Goal: Task Accomplishment & Management: Manage account settings

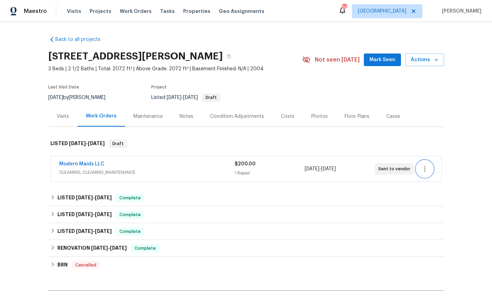
click at [425, 169] on icon "button" at bounding box center [424, 169] width 1 height 6
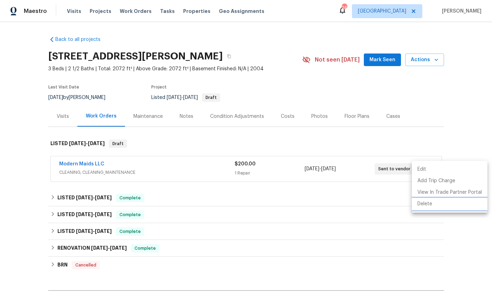
click at [427, 206] on li "Delete" at bounding box center [450, 205] width 76 height 12
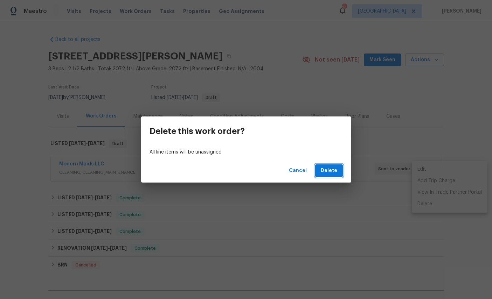
click at [335, 170] on span "Delete" at bounding box center [329, 171] width 16 height 9
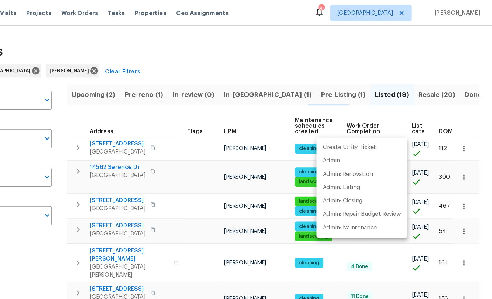
scroll to position [129, 0]
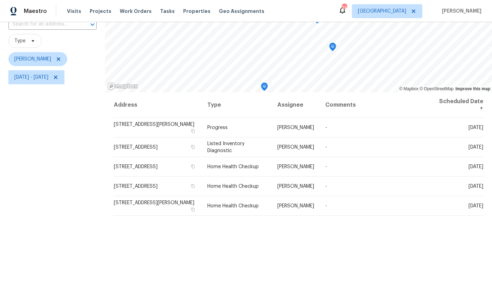
scroll to position [56, 0]
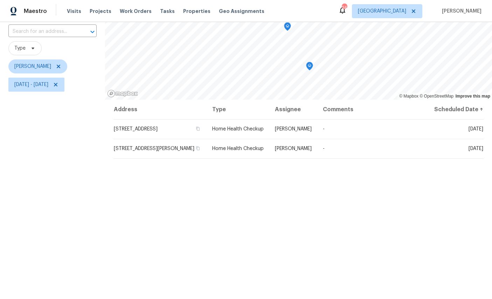
scroll to position [74, 0]
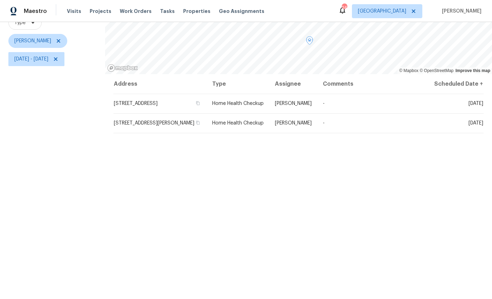
click at [468, 104] on td "[DATE]" at bounding box center [456, 104] width 55 height 20
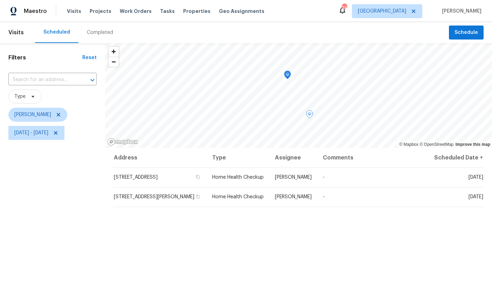
click at [0, 0] on icon at bounding box center [0, 0] width 0 height 0
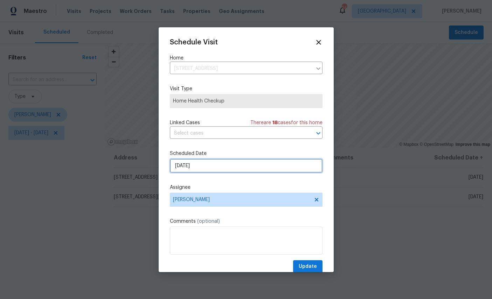
click at [234, 167] on input "[DATE]" at bounding box center [246, 166] width 153 height 14
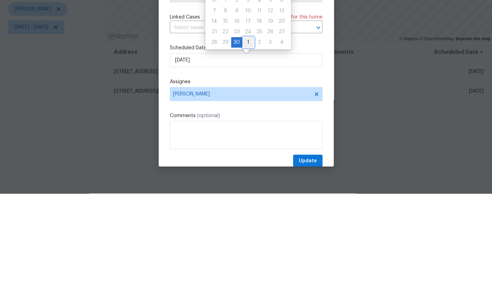
click at [248, 143] on div "1" at bounding box center [248, 148] width 12 height 10
type input "[DATE]"
select select "9"
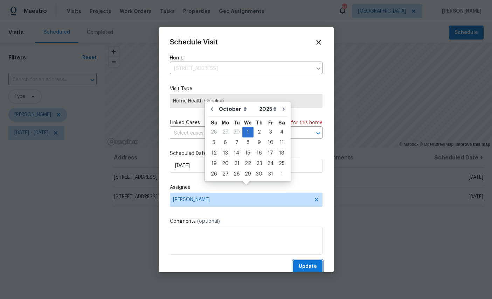
click at [302, 267] on span "Update" at bounding box center [308, 267] width 18 height 9
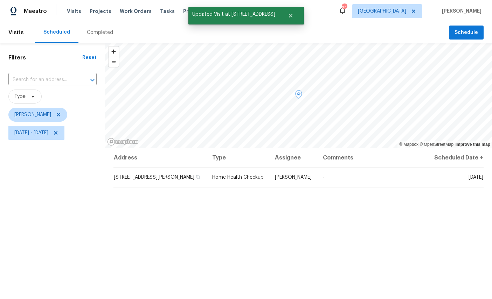
click at [0, 0] on icon at bounding box center [0, 0] width 0 height 0
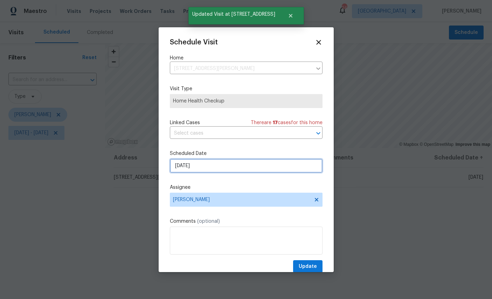
click at [227, 166] on input "[DATE]" at bounding box center [246, 166] width 153 height 14
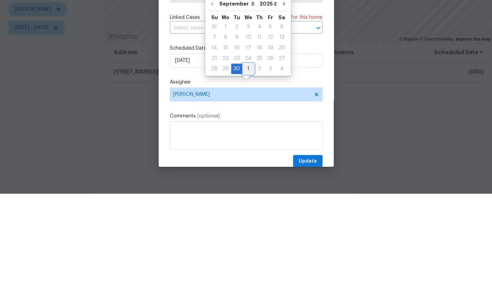
click at [247, 169] on div "1" at bounding box center [248, 174] width 12 height 10
type input "[DATE]"
select select "9"
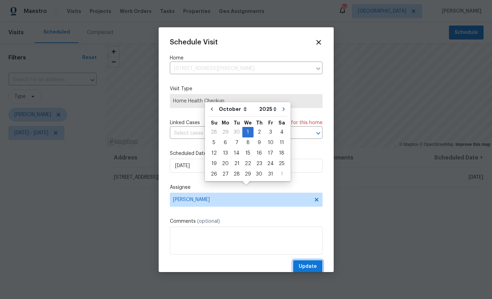
click at [311, 263] on button "Update" at bounding box center [307, 267] width 29 height 13
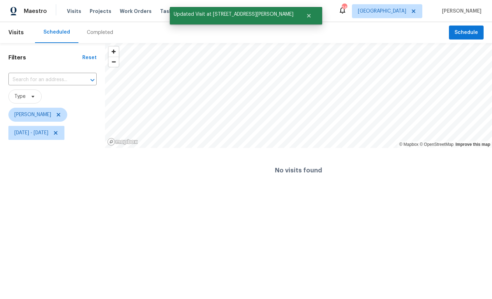
scroll to position [0, 0]
click at [48, 131] on span "[DATE] - [DATE]" at bounding box center [31, 133] width 34 height 7
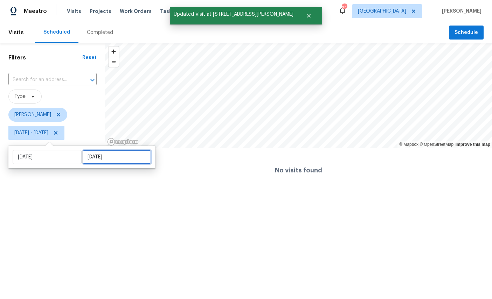
click at [103, 151] on input "[DATE]" at bounding box center [116, 157] width 69 height 14
select select "8"
select select "2025"
select select "9"
select select "2025"
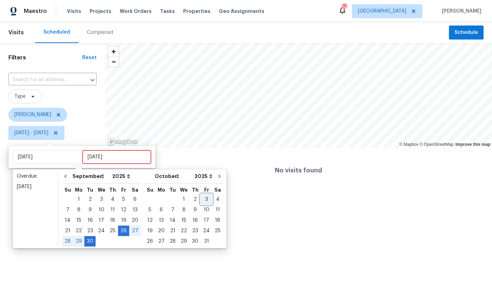
click at [208, 200] on div "3" at bounding box center [207, 200] width 12 height 10
type input "[DATE]"
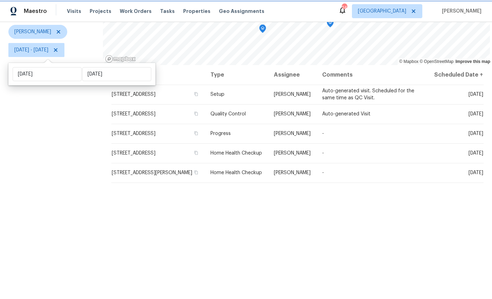
scroll to position [83, 0]
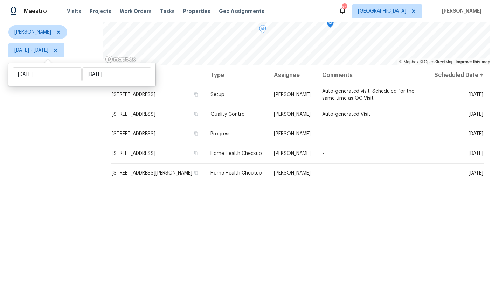
click at [0, 0] on icon at bounding box center [0, 0] width 0 height 0
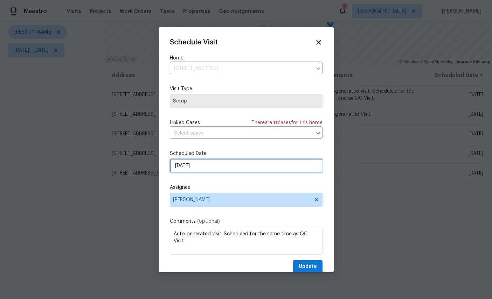
click at [238, 168] on input "[DATE]" at bounding box center [246, 166] width 153 height 14
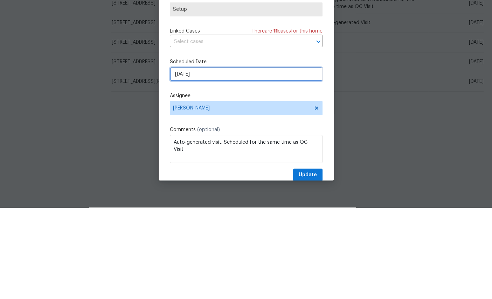
select select "9"
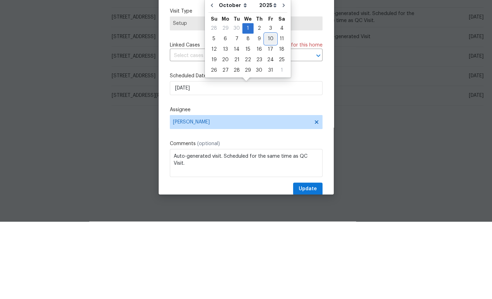
click at [270, 112] on div "10" at bounding box center [271, 117] width 12 height 10
type input "[DATE]"
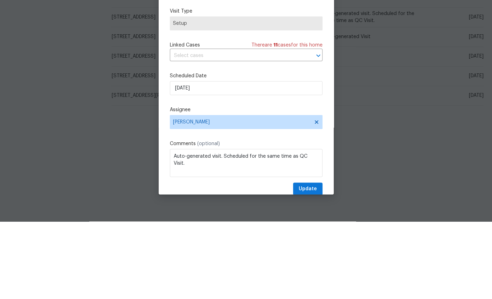
scroll to position [26, 0]
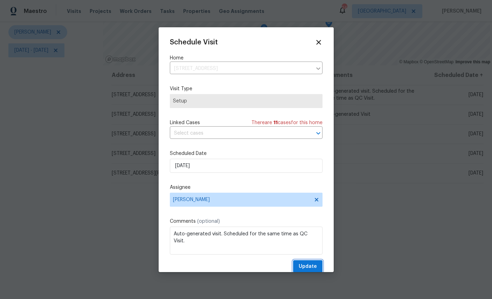
click at [302, 264] on span "Update" at bounding box center [308, 267] width 18 height 9
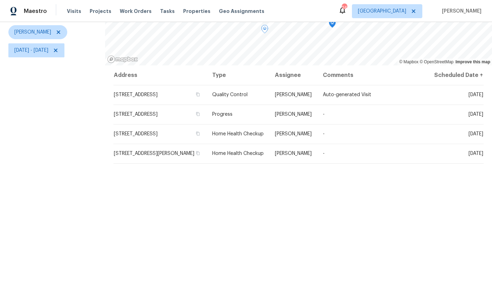
click at [0, 0] on icon at bounding box center [0, 0] width 0 height 0
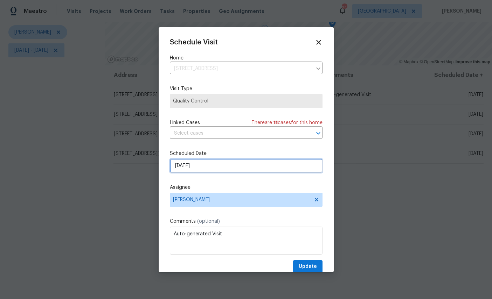
click at [239, 165] on input "[DATE]" at bounding box center [246, 166] width 153 height 14
select select "9"
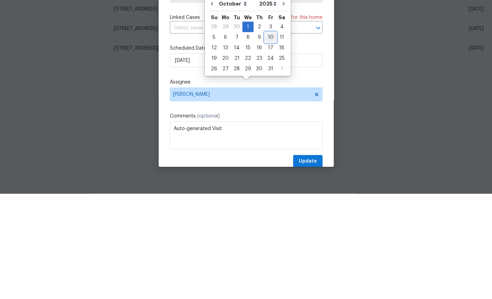
click at [271, 138] on div "10" at bounding box center [271, 143] width 12 height 10
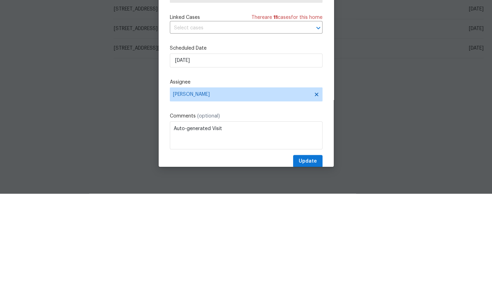
type input "[DATE]"
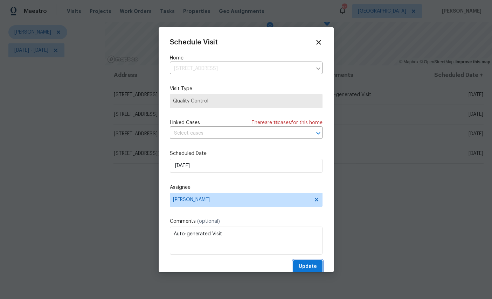
click at [306, 262] on button "Update" at bounding box center [307, 267] width 29 height 13
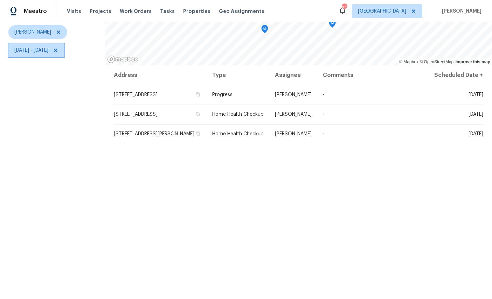
click at [48, 47] on span "[DATE] - [DATE]" at bounding box center [31, 50] width 34 height 7
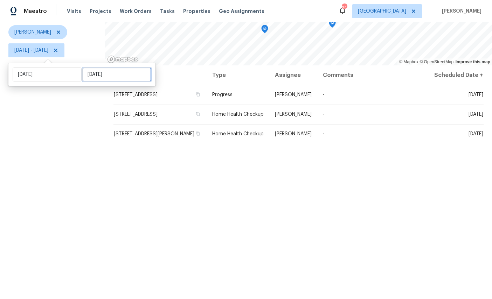
click at [99, 68] on input "[DATE]" at bounding box center [116, 75] width 69 height 14
select select "8"
select select "2025"
select select "9"
select select "2025"
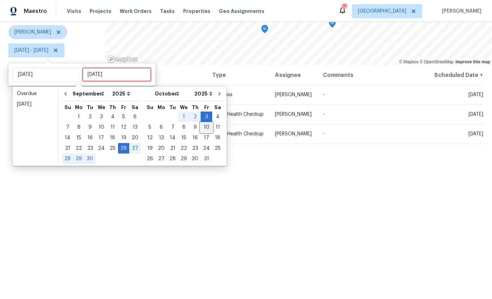
click at [207, 123] on div "10" at bounding box center [207, 128] width 12 height 10
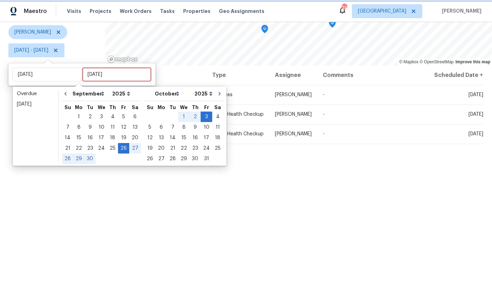
type input "[DATE]"
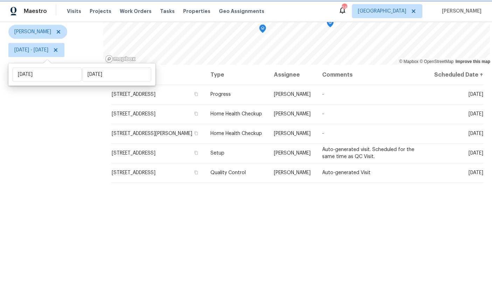
scroll to position [83, 0]
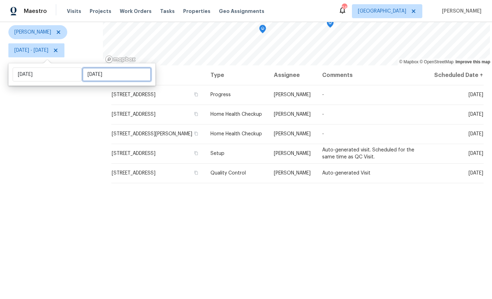
click at [108, 73] on input "[DATE]" at bounding box center [116, 75] width 69 height 14
select select "8"
select select "2025"
select select "9"
select select "2025"
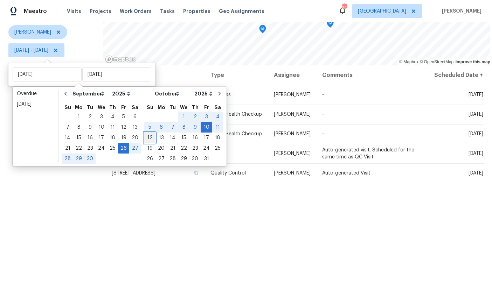
click at [148, 138] on div "12" at bounding box center [149, 138] width 11 height 10
type input "[DATE]"
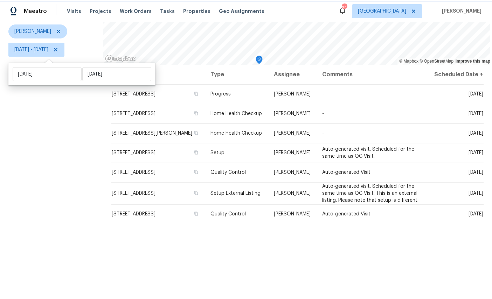
scroll to position [83, 0]
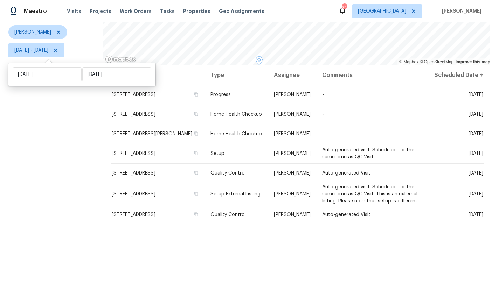
click at [0, 0] on icon at bounding box center [0, 0] width 0 height 0
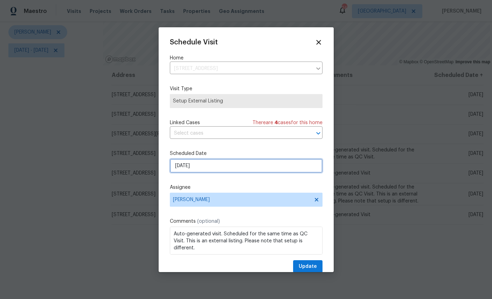
click at [227, 161] on input "[DATE]" at bounding box center [246, 166] width 153 height 14
select select "9"
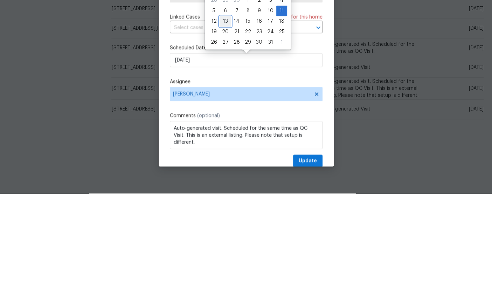
click at [222, 122] on div "13" at bounding box center [226, 127] width 12 height 10
type input "[DATE]"
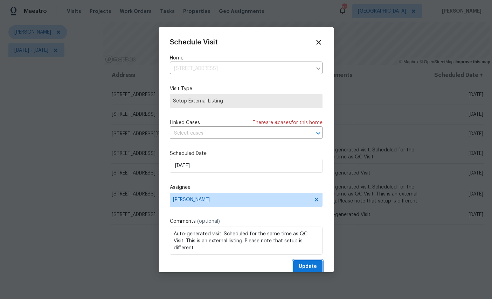
click at [312, 266] on span "Update" at bounding box center [308, 267] width 18 height 9
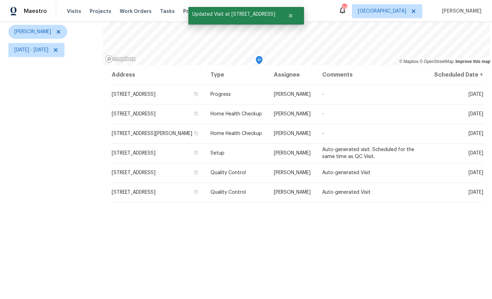
scroll to position [83, 0]
click at [0, 0] on icon at bounding box center [0, 0] width 0 height 0
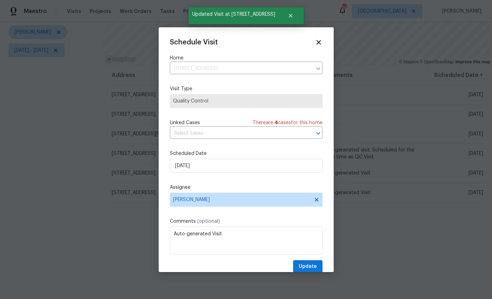
click at [232, 191] on label "Assignee" at bounding box center [246, 187] width 153 height 7
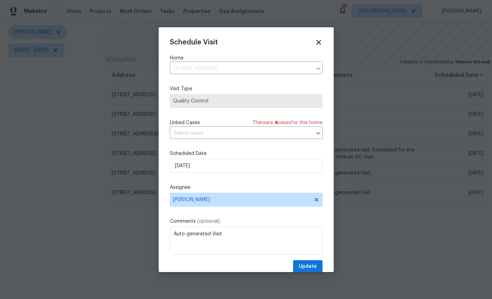
click at [208, 191] on label "Assignee" at bounding box center [246, 187] width 153 height 7
click at [198, 190] on label "Assignee" at bounding box center [246, 187] width 153 height 7
click at [320, 69] on div at bounding box center [317, 69] width 9 height 10
click at [221, 190] on label "Assignee" at bounding box center [246, 187] width 153 height 7
click at [221, 189] on label "Assignee" at bounding box center [246, 187] width 153 height 7
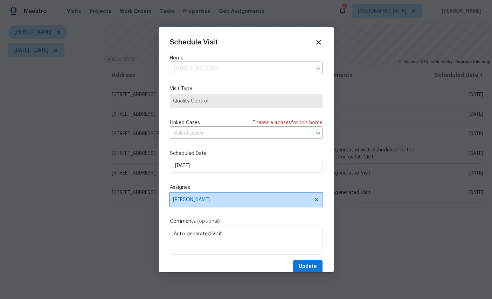
click at [223, 195] on span "[PERSON_NAME]" at bounding box center [246, 200] width 153 height 14
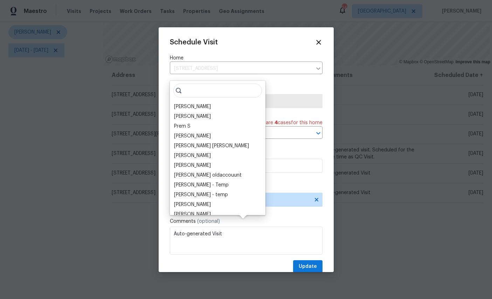
scroll to position [26, 0]
click at [193, 103] on div "[PERSON_NAME]" at bounding box center [192, 106] width 37 height 7
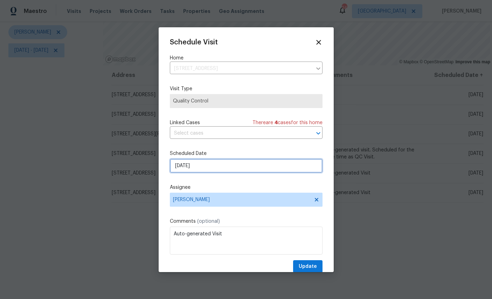
click at [222, 167] on input "[DATE]" at bounding box center [246, 166] width 153 height 14
select select "9"
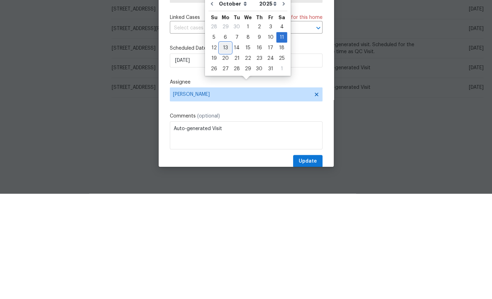
click at [227, 148] on div "13" at bounding box center [226, 153] width 12 height 10
type input "[DATE]"
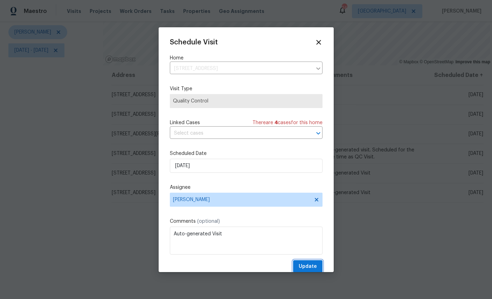
click at [310, 266] on span "Update" at bounding box center [308, 267] width 18 height 9
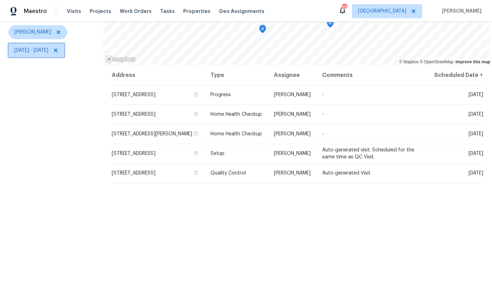
click at [58, 43] on span "[DATE] - [DATE]" at bounding box center [36, 50] width 56 height 14
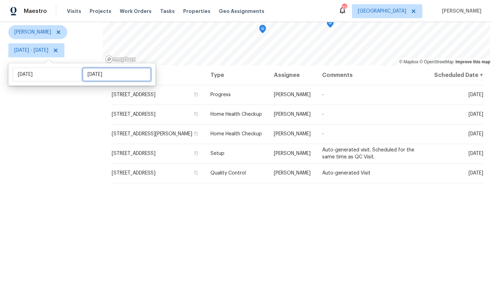
click at [127, 68] on input "[DATE]" at bounding box center [116, 75] width 69 height 14
select select "8"
select select "2025"
select select "9"
select select "2025"
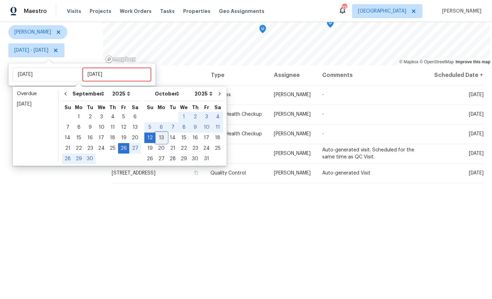
click at [160, 133] on div "13" at bounding box center [161, 138] width 12 height 10
type input "[DATE]"
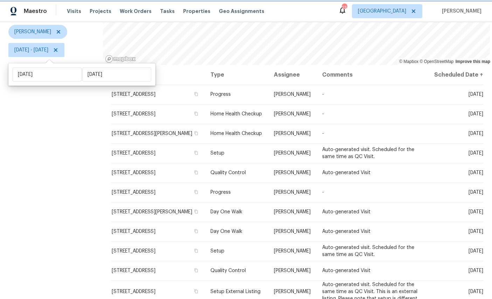
scroll to position [83, 0]
